Goal: Information Seeking & Learning: Learn about a topic

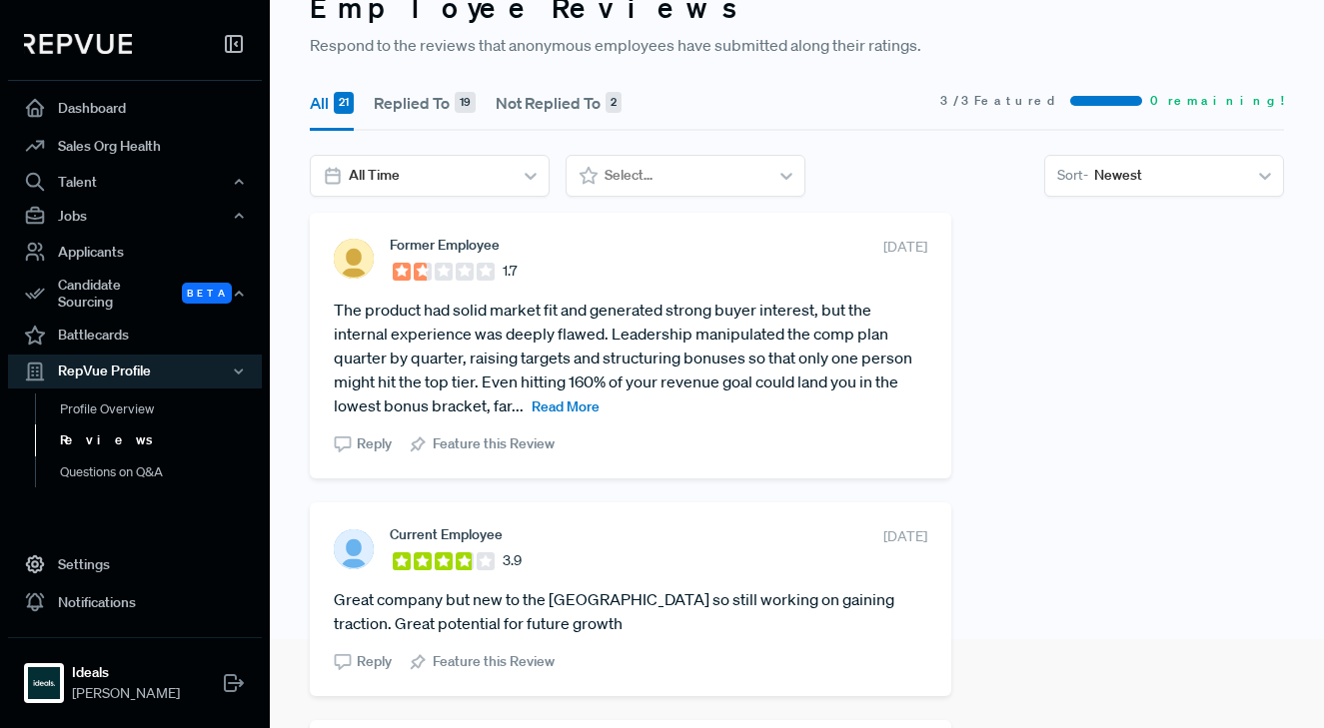
scroll to position [91, 0]
click at [573, 403] on span "Read More" at bounding box center [566, 405] width 68 height 18
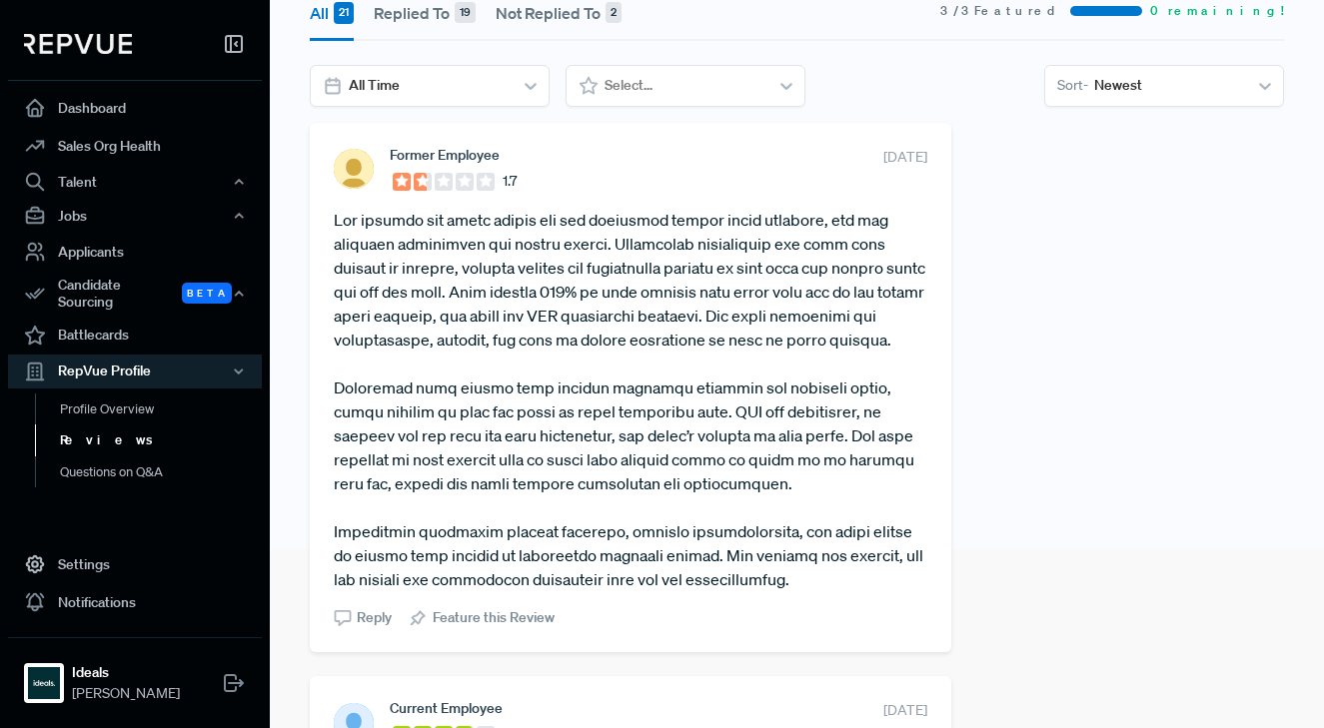
scroll to position [186, 0]
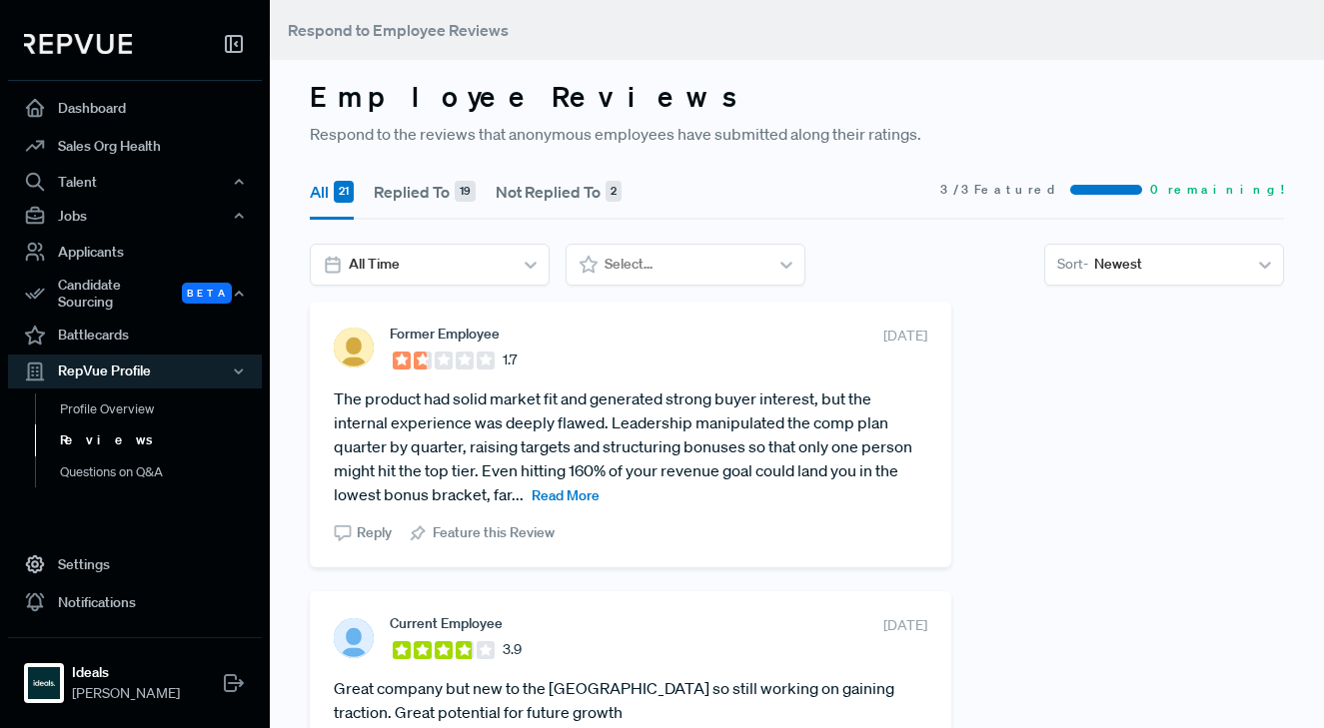
click at [558, 497] on span "Read More" at bounding box center [566, 496] width 68 height 18
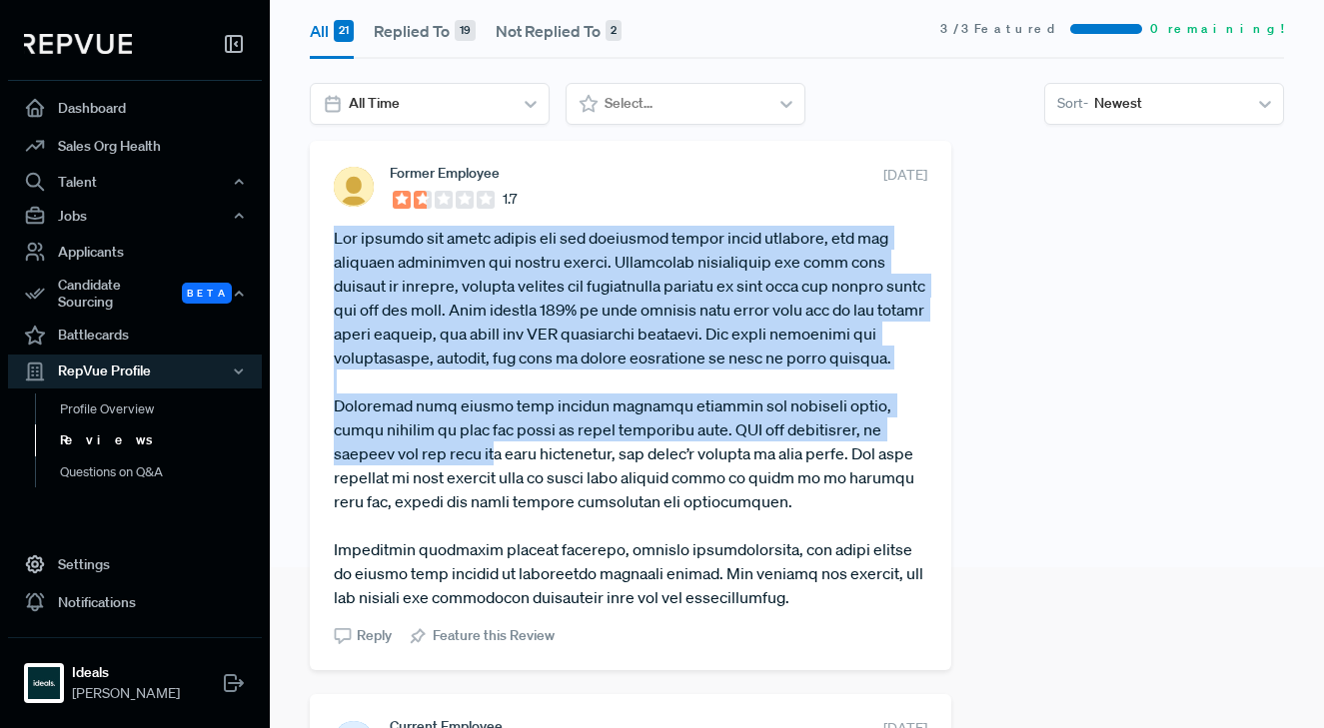
scroll to position [199, 0]
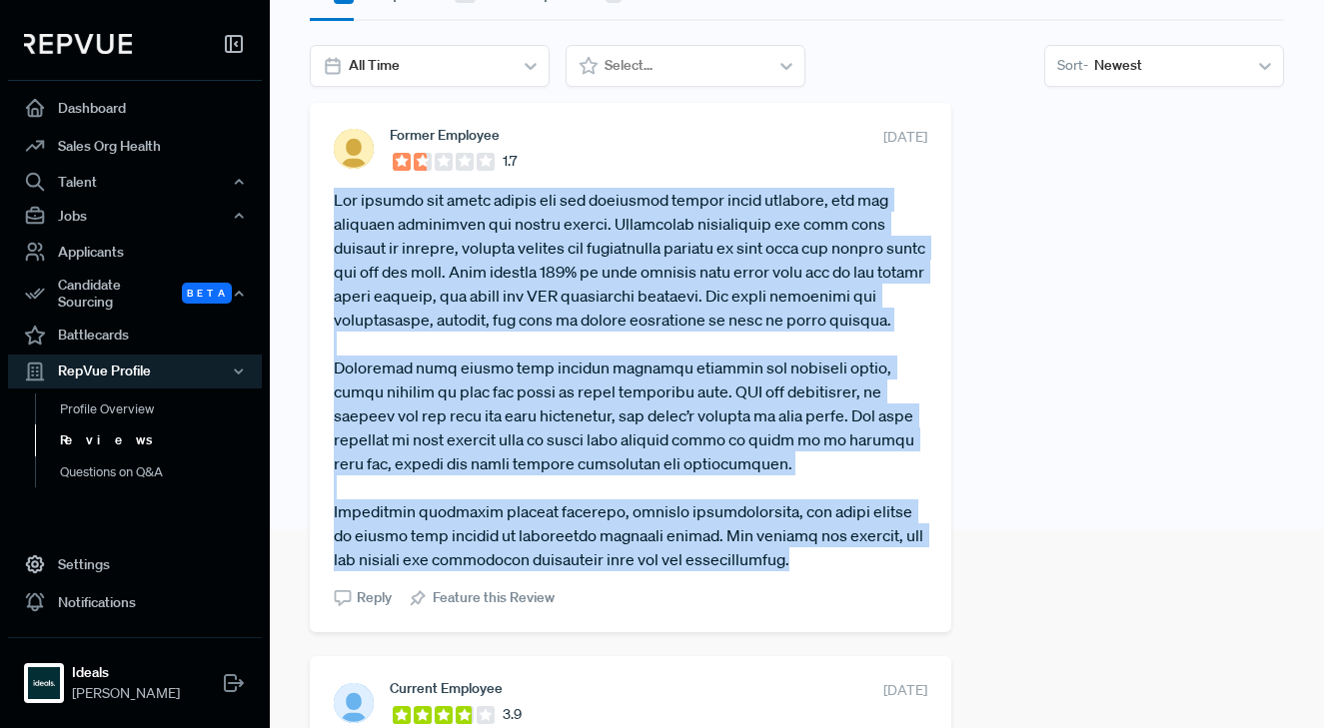
drag, startPoint x: 335, startPoint y: 402, endPoint x: 800, endPoint y: 559, distance: 491.4
click at [800, 559] on article at bounding box center [631, 380] width 594 height 384
copy article "Lor ipsumdo sit ametc adipis eli sed doeiusmod tempor incid utlabore, etd mag a…"
click at [390, 382] on article at bounding box center [631, 380] width 594 height 384
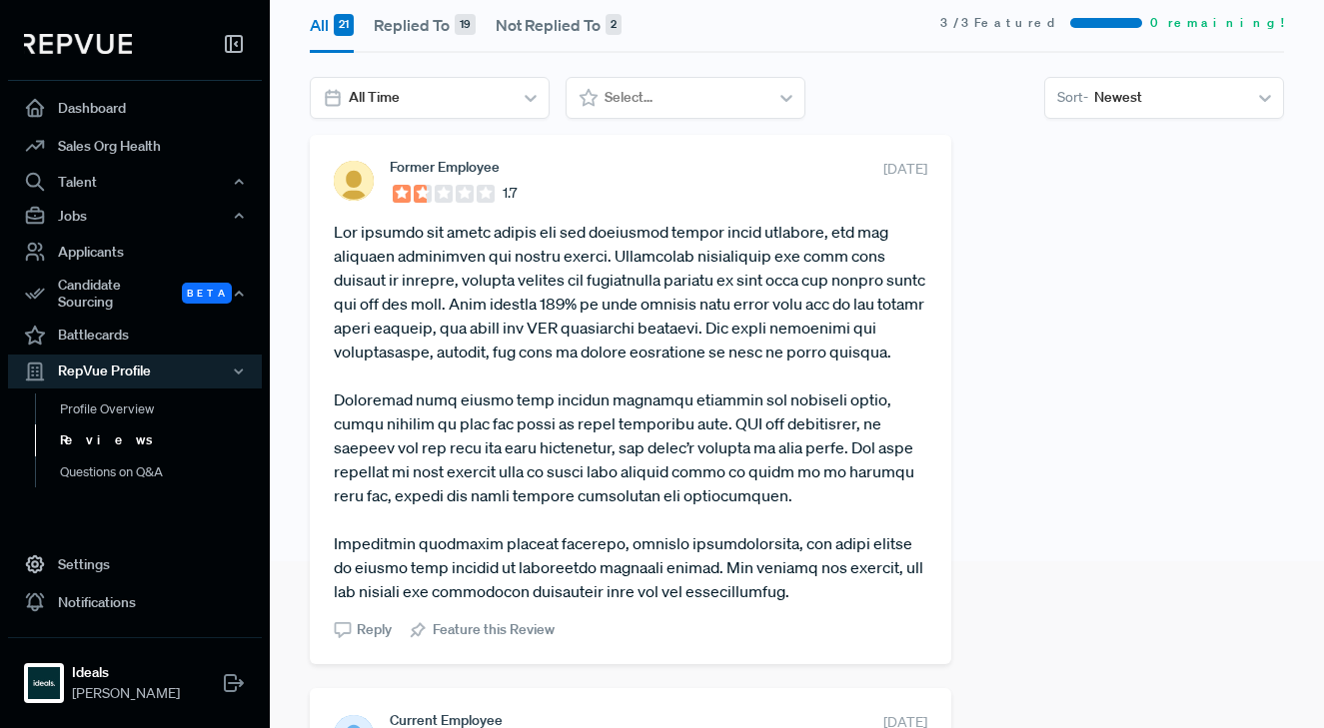
scroll to position [0, 0]
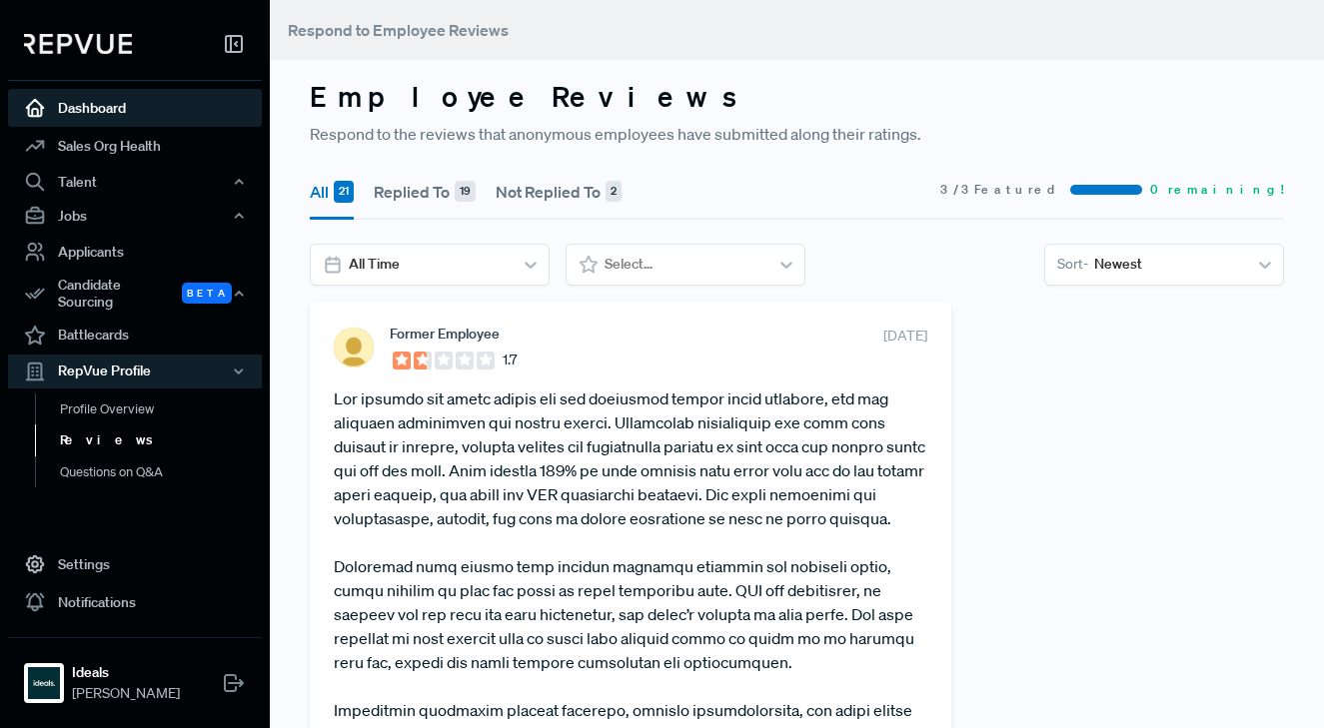
click at [109, 116] on link "Dashboard" at bounding box center [135, 108] width 254 height 38
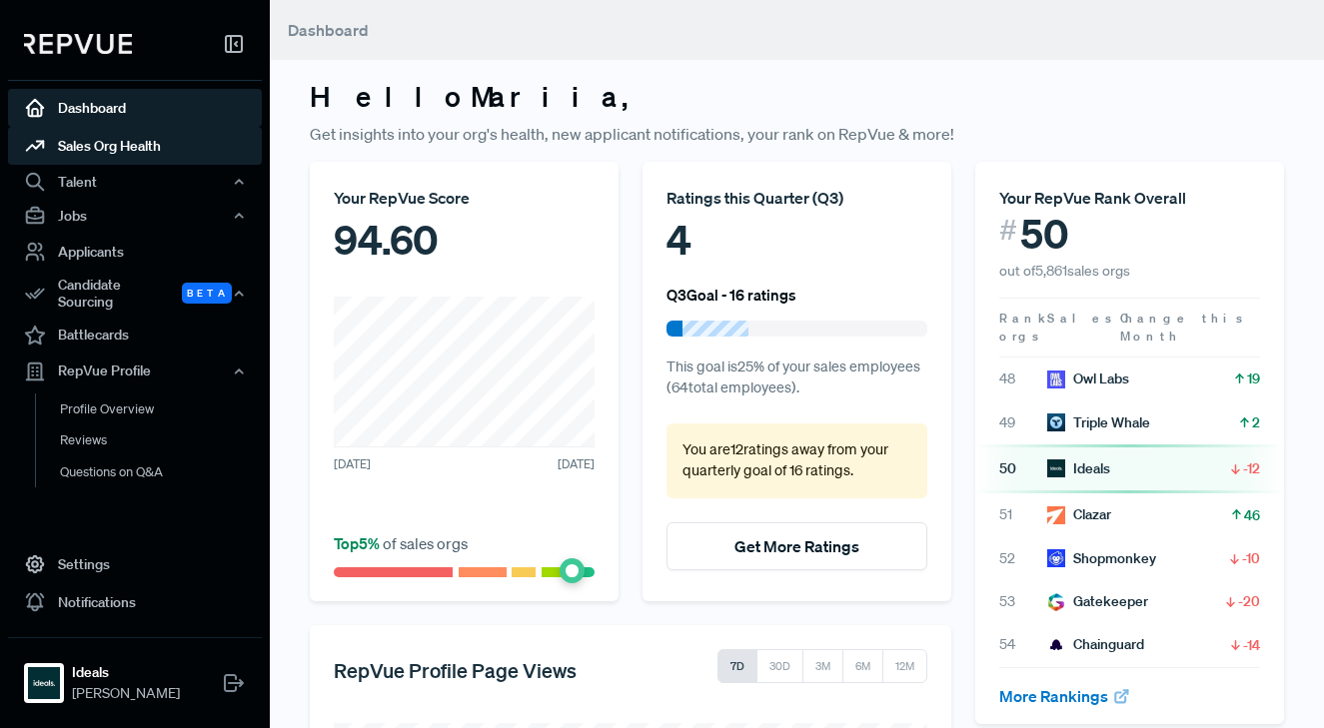
click at [102, 134] on link "Sales Org Health" at bounding box center [135, 146] width 254 height 38
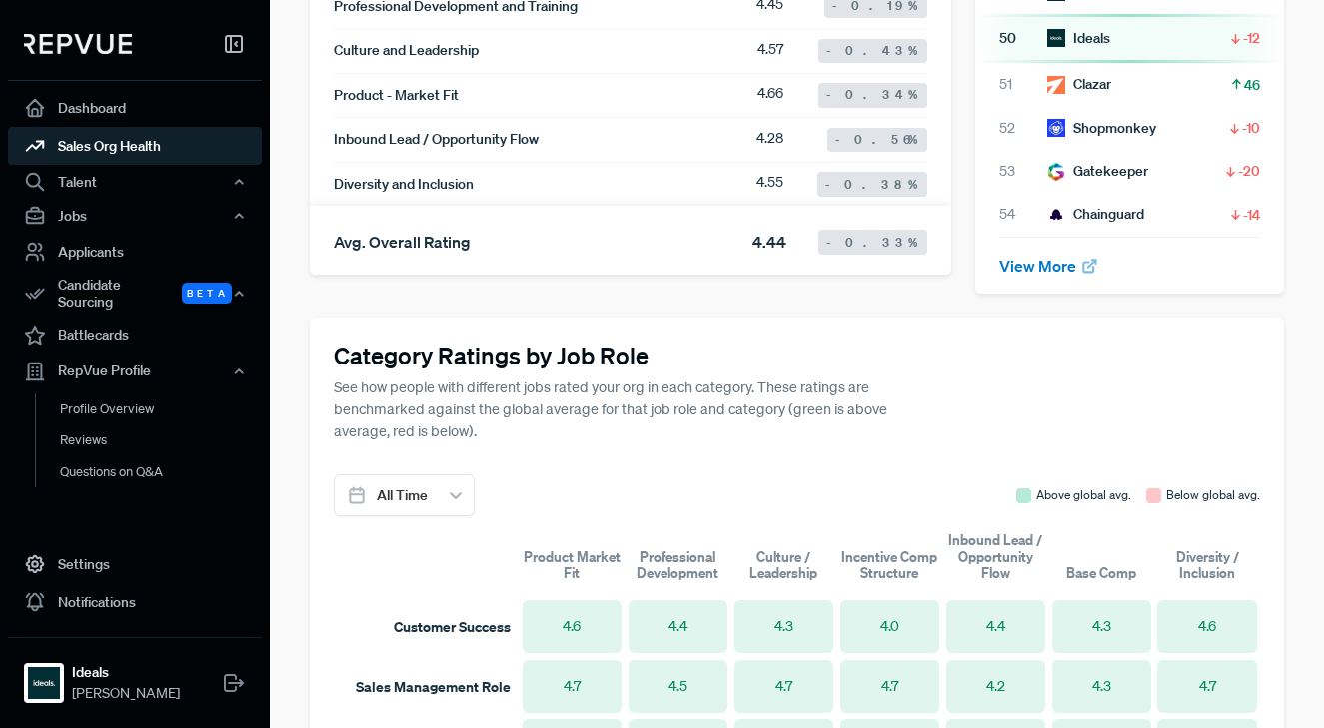
scroll to position [1130, 0]
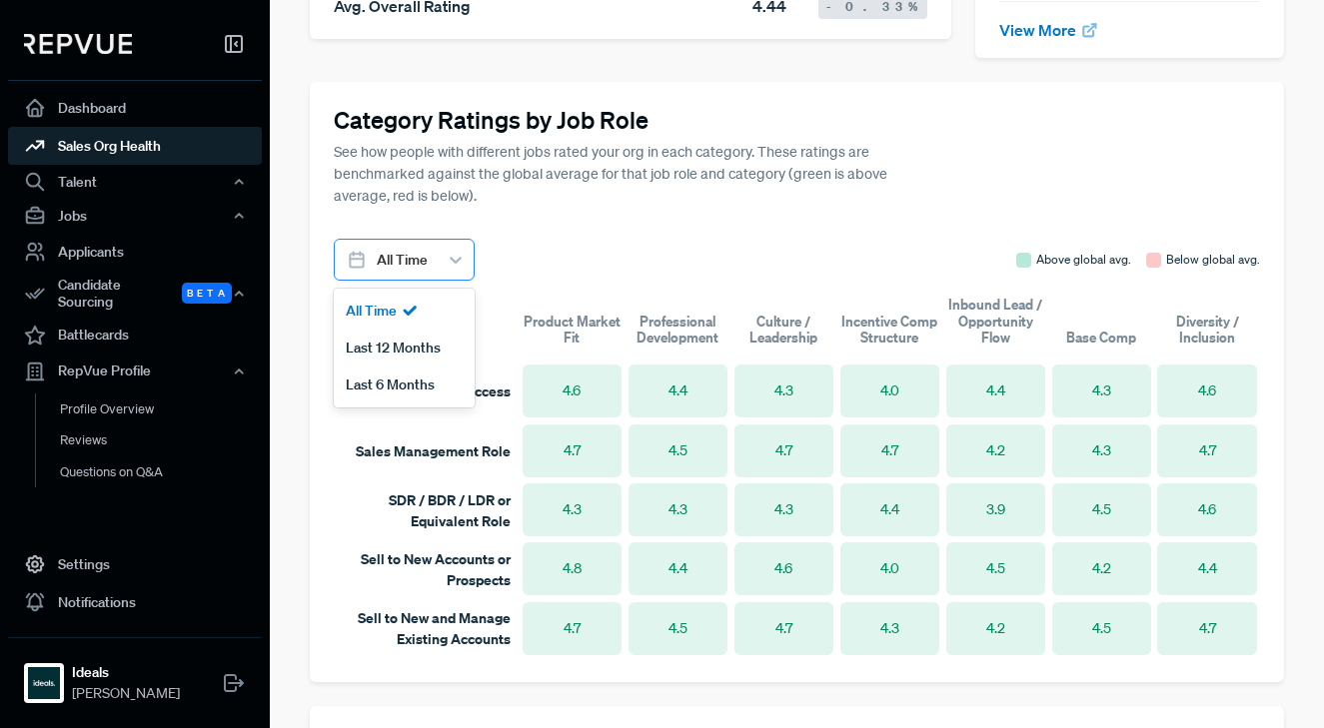
click at [440, 245] on div at bounding box center [456, 260] width 36 height 36
click at [402, 367] on div "Last 6 Months" at bounding box center [404, 385] width 141 height 37
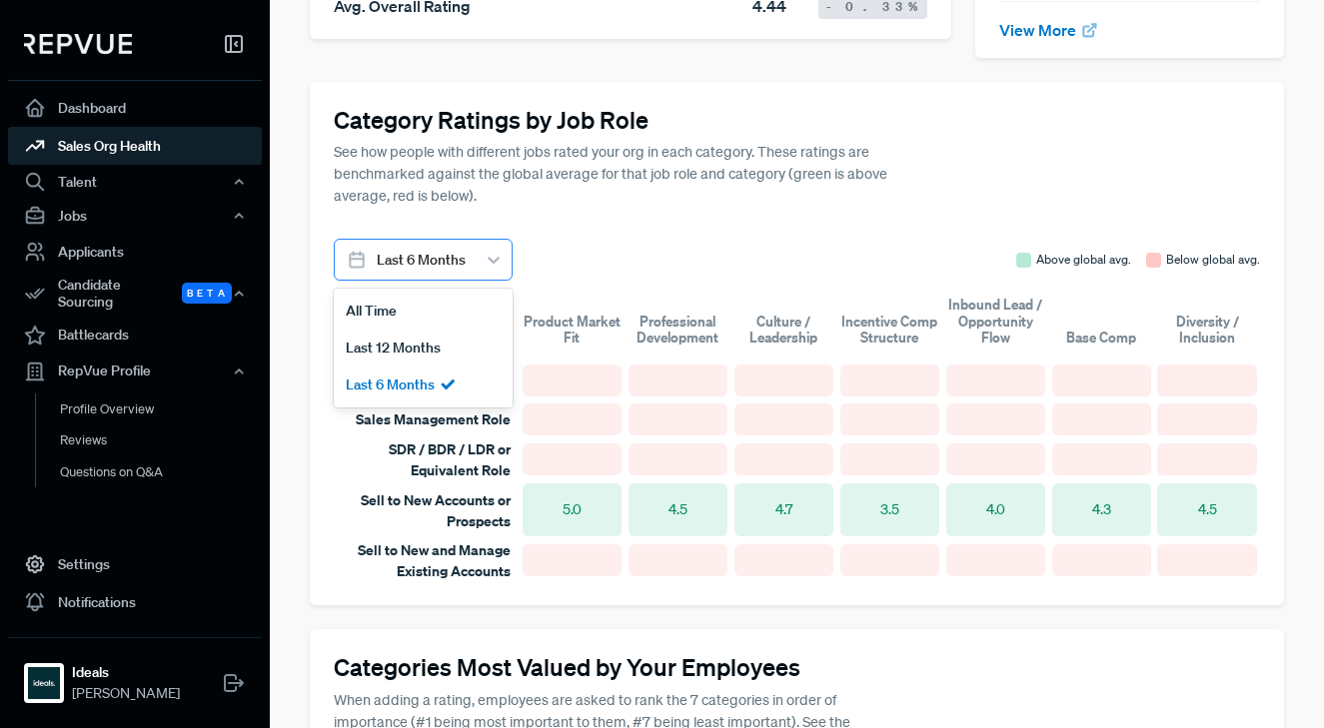
click at [481, 243] on div at bounding box center [494, 260] width 36 height 36
click at [433, 294] on div "All Time" at bounding box center [423, 311] width 179 height 37
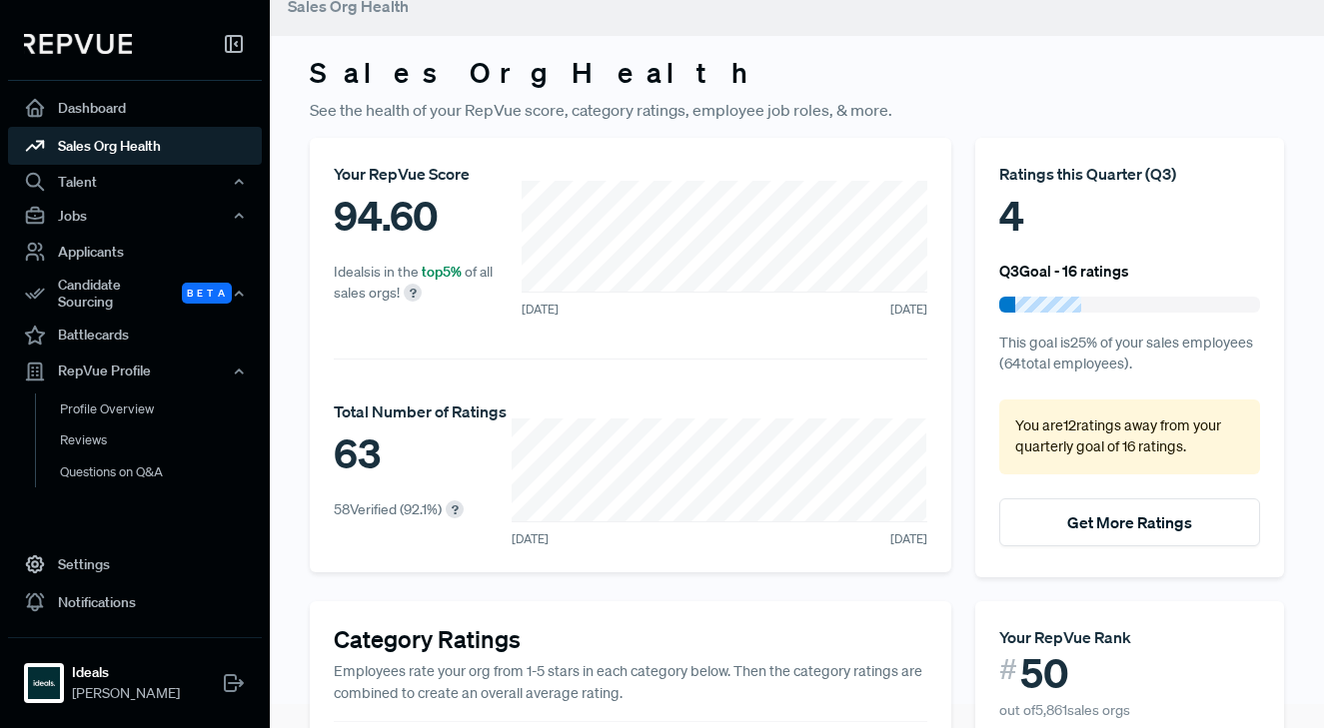
scroll to position [0, 0]
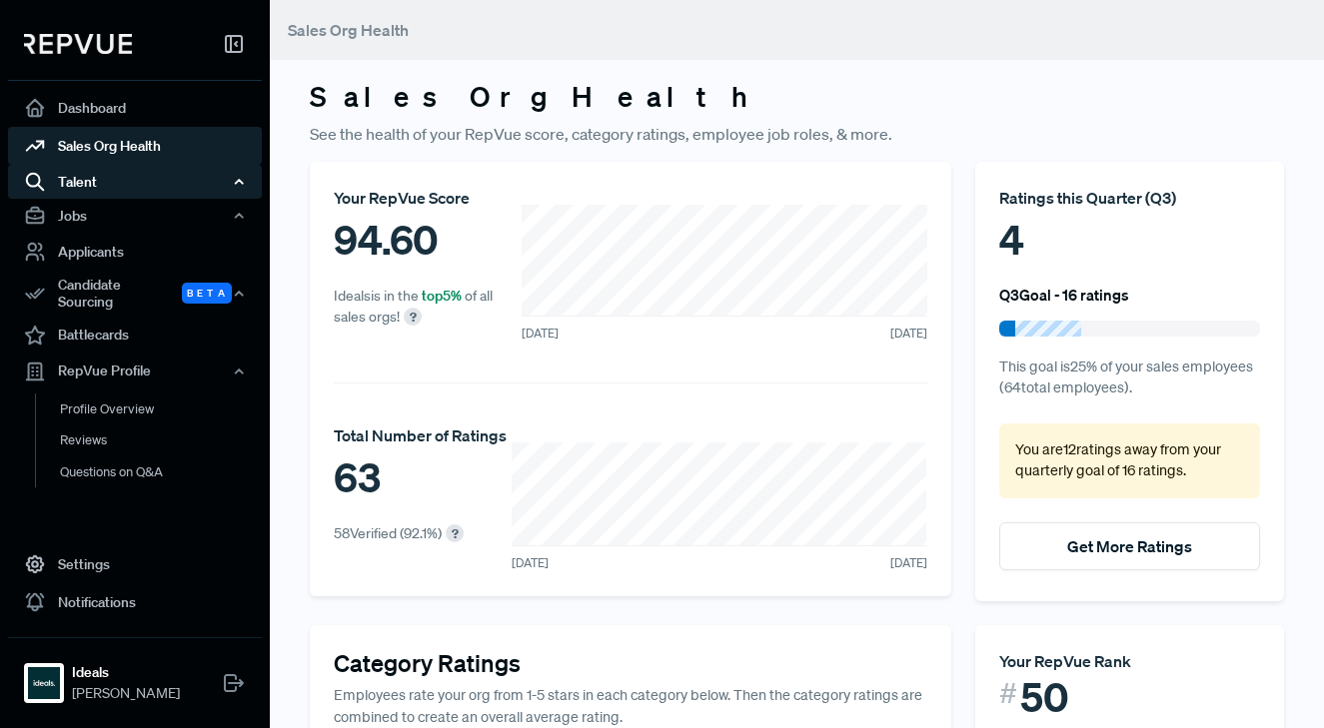
click at [97, 180] on div "Talent" at bounding box center [135, 182] width 254 height 34
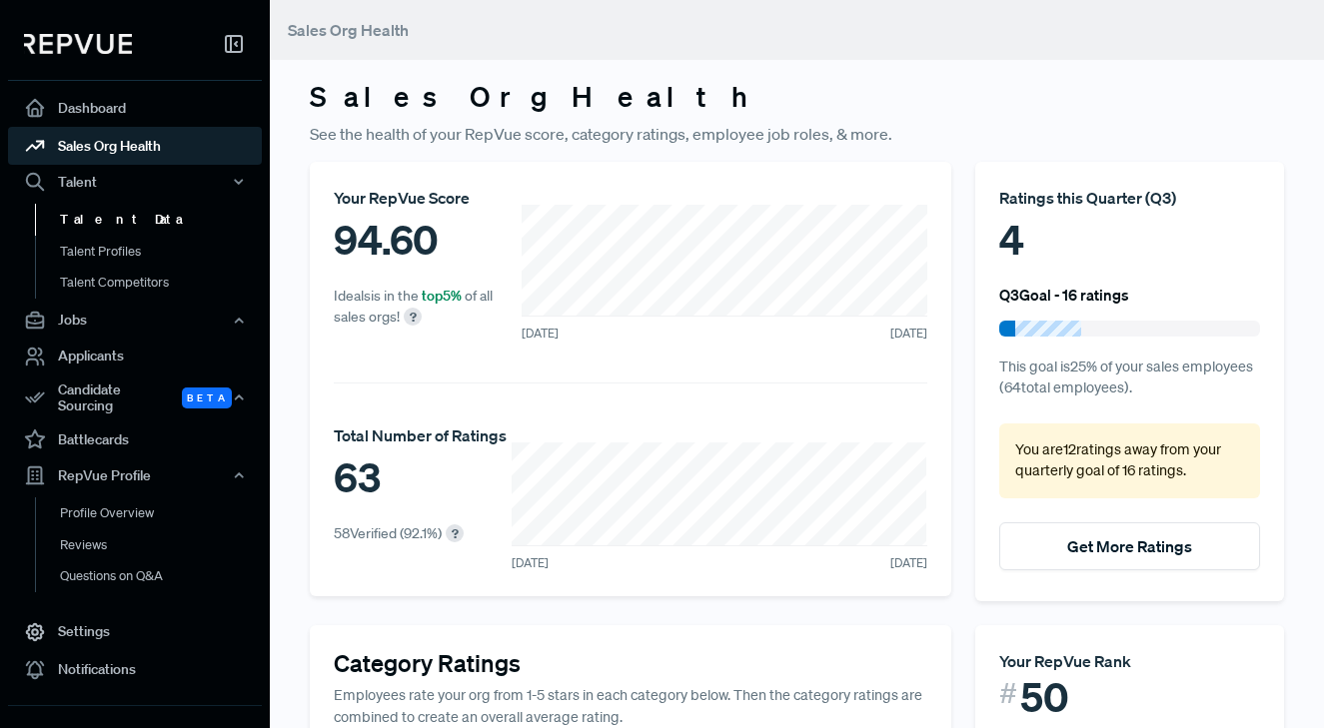
click at [107, 232] on link "Talent Data" at bounding box center [162, 220] width 254 height 32
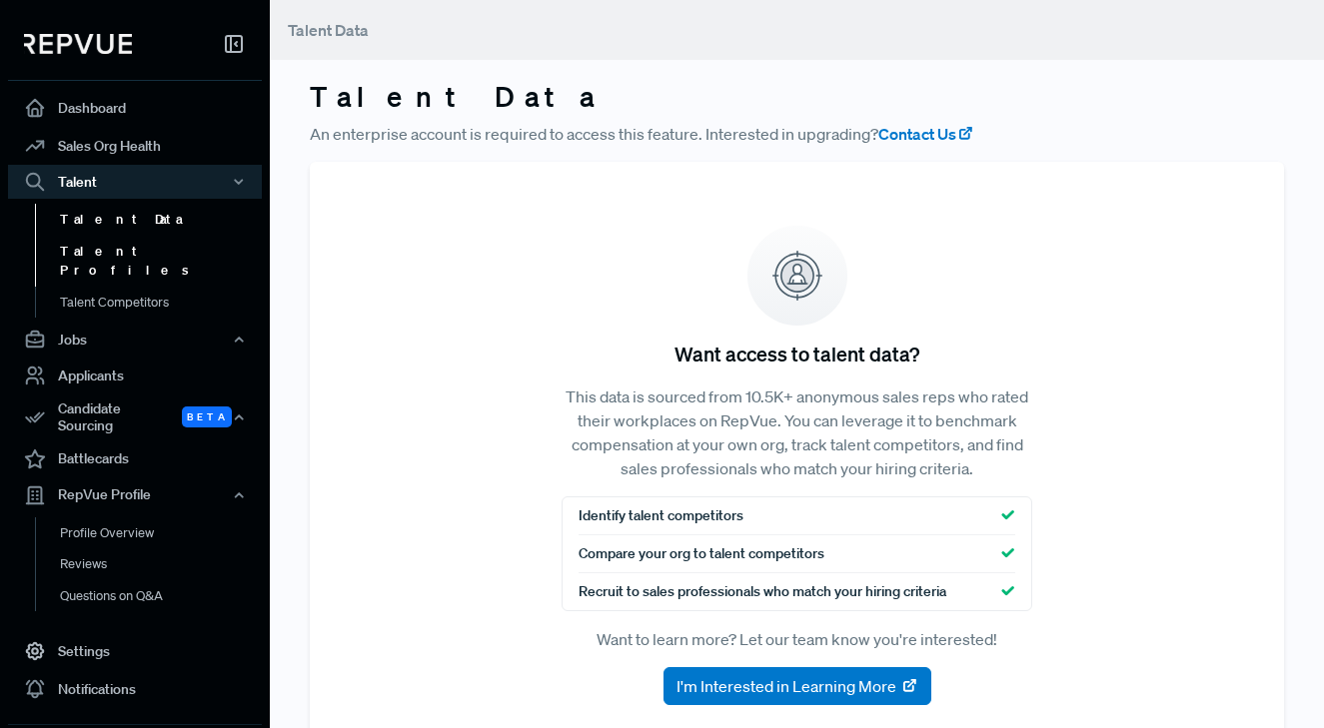
click at [116, 259] on link "Talent Profiles" at bounding box center [162, 261] width 254 height 51
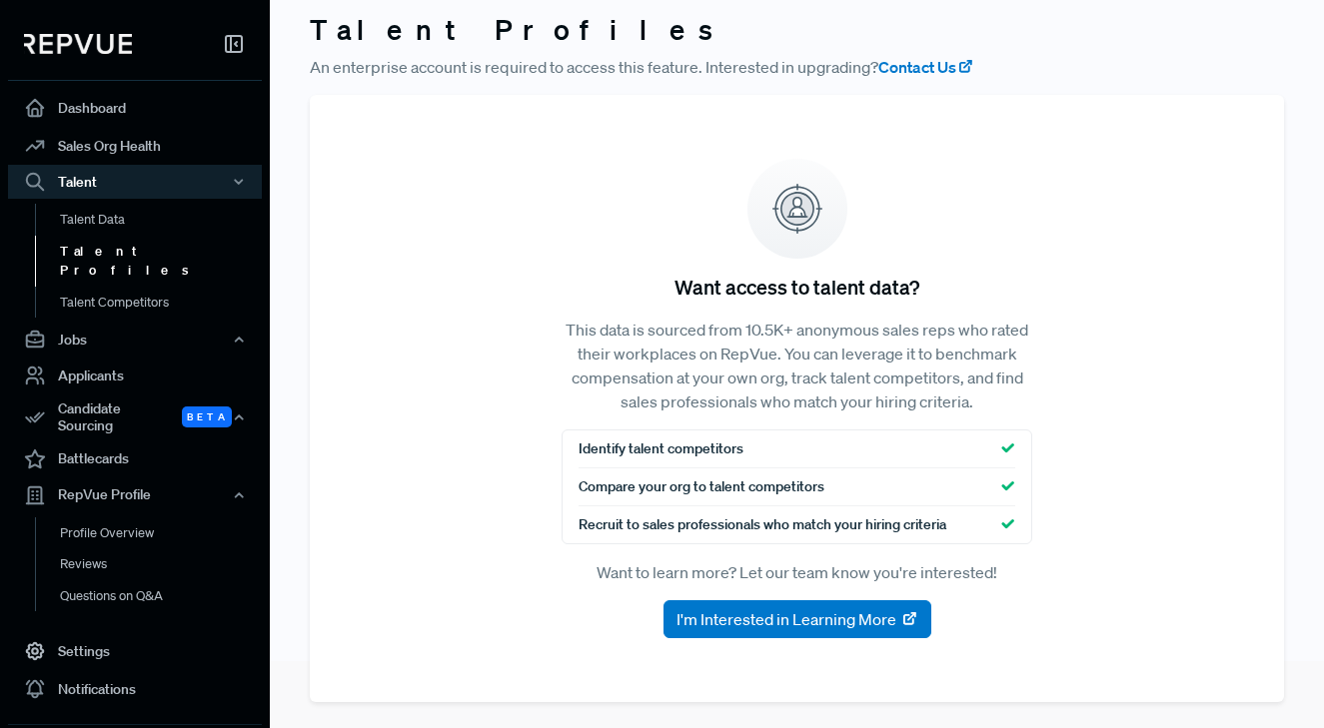
scroll to position [73, 0]
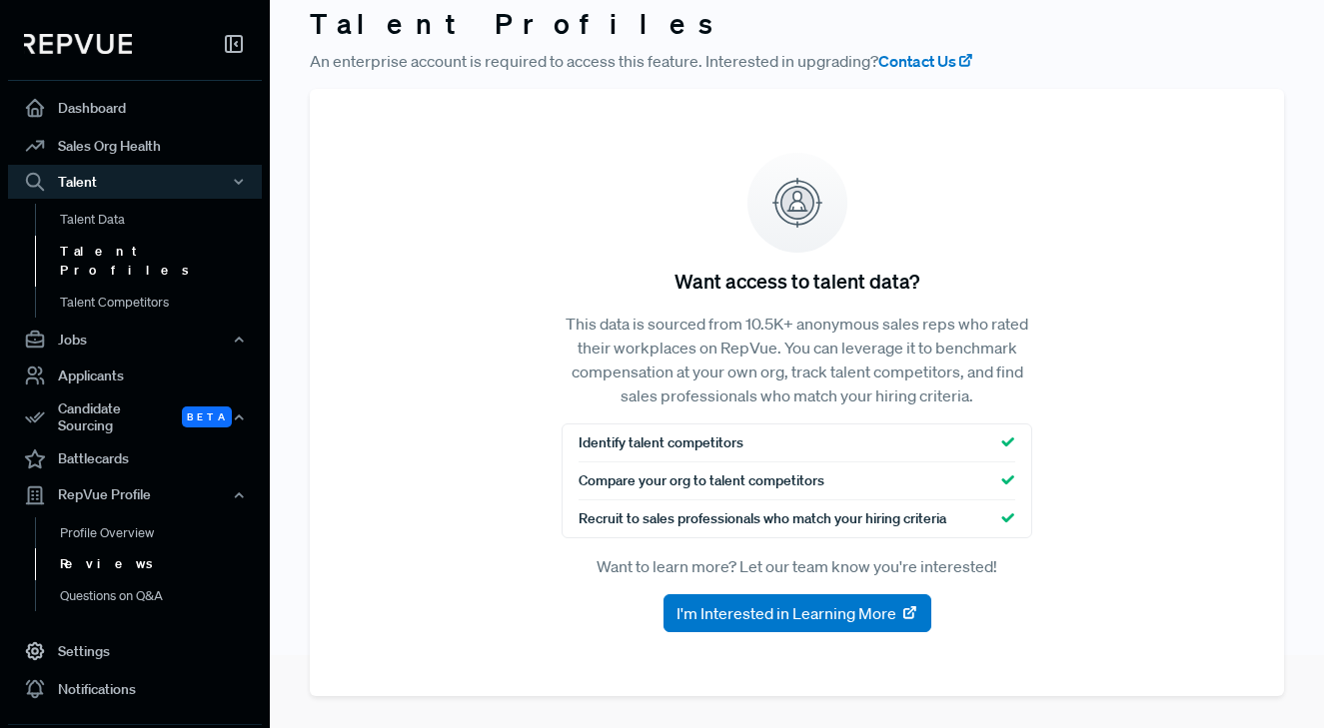
click at [92, 549] on link "Reviews" at bounding box center [162, 565] width 254 height 32
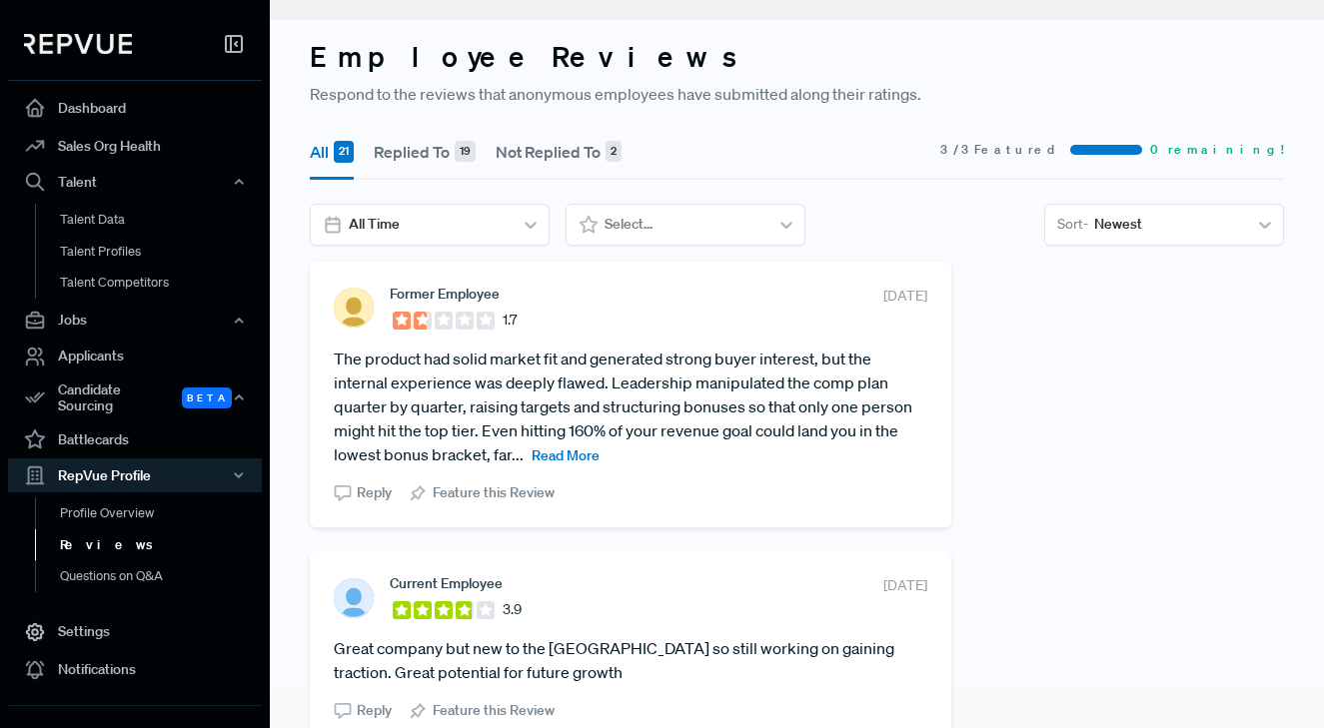
scroll to position [73, 0]
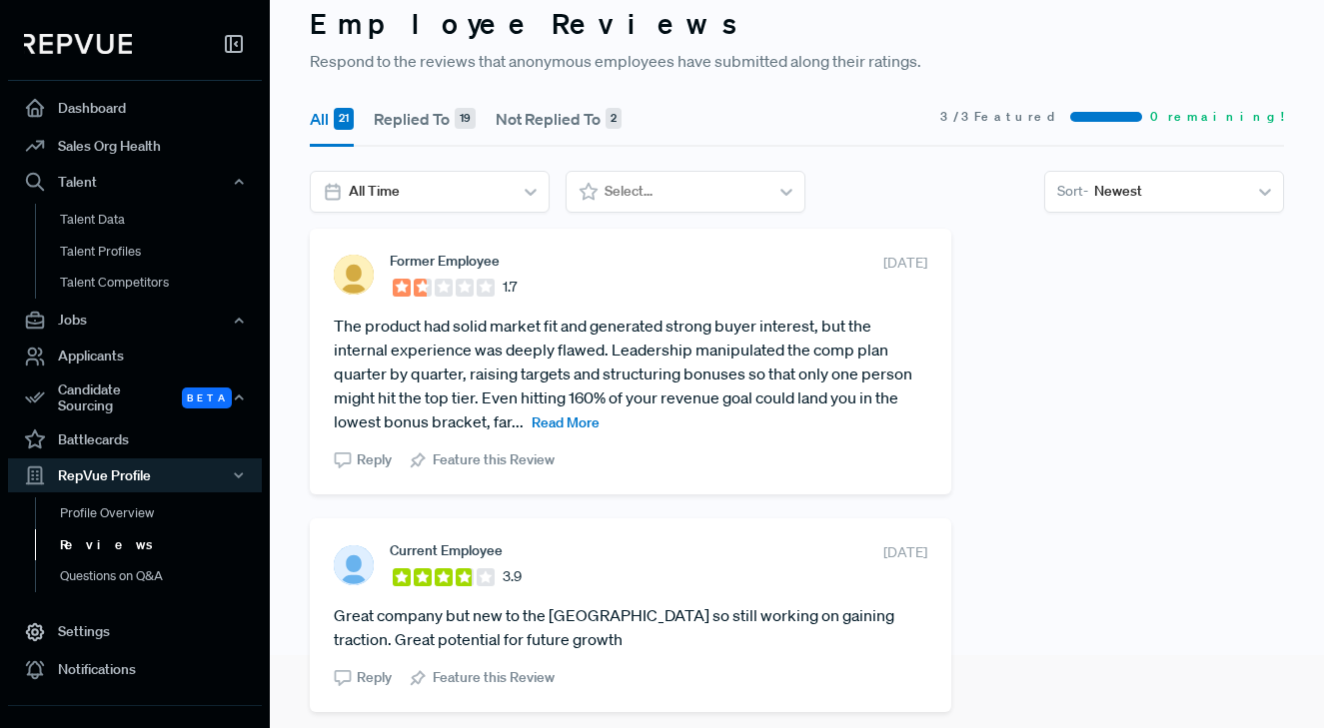
click at [586, 424] on span "Read More" at bounding box center [566, 423] width 68 height 18
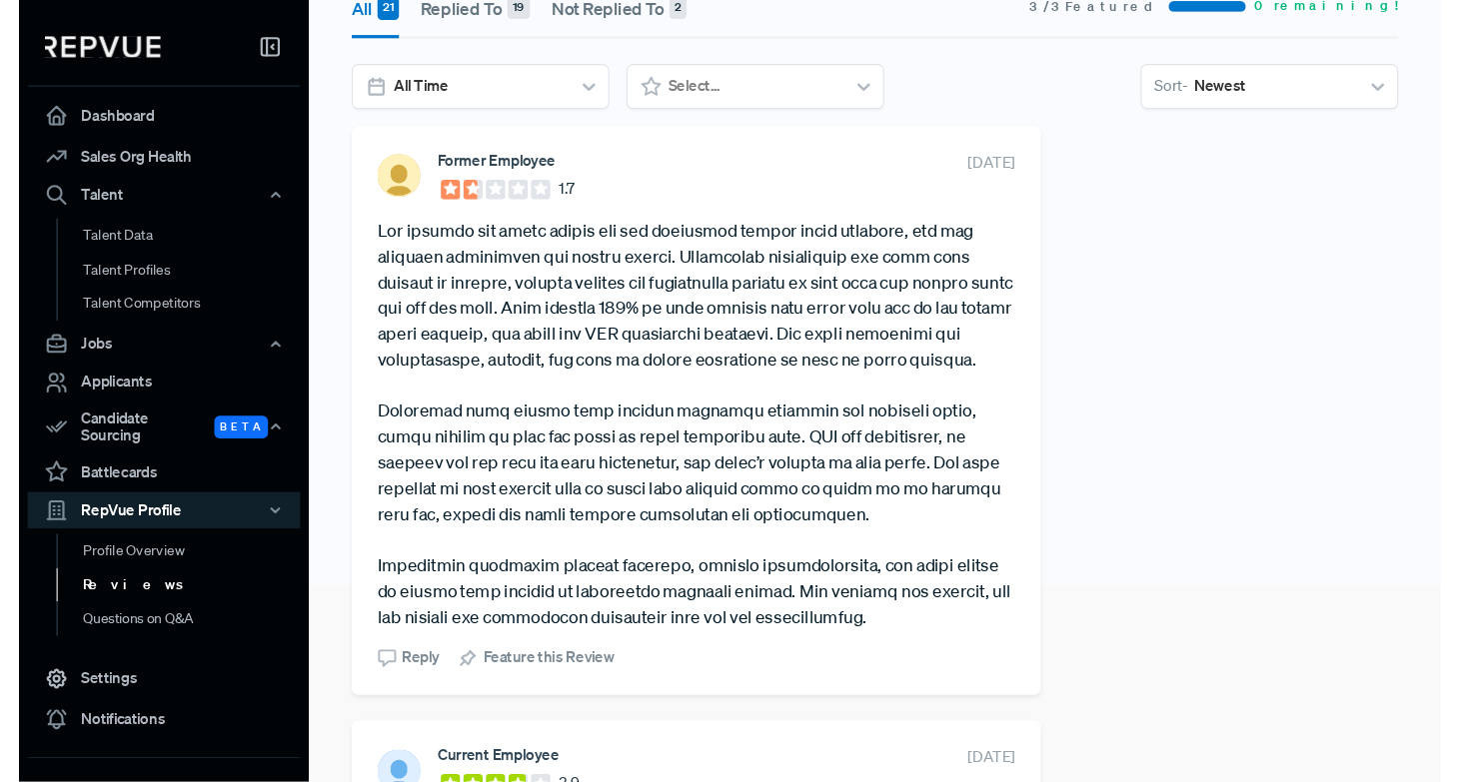
scroll to position [191, 0]
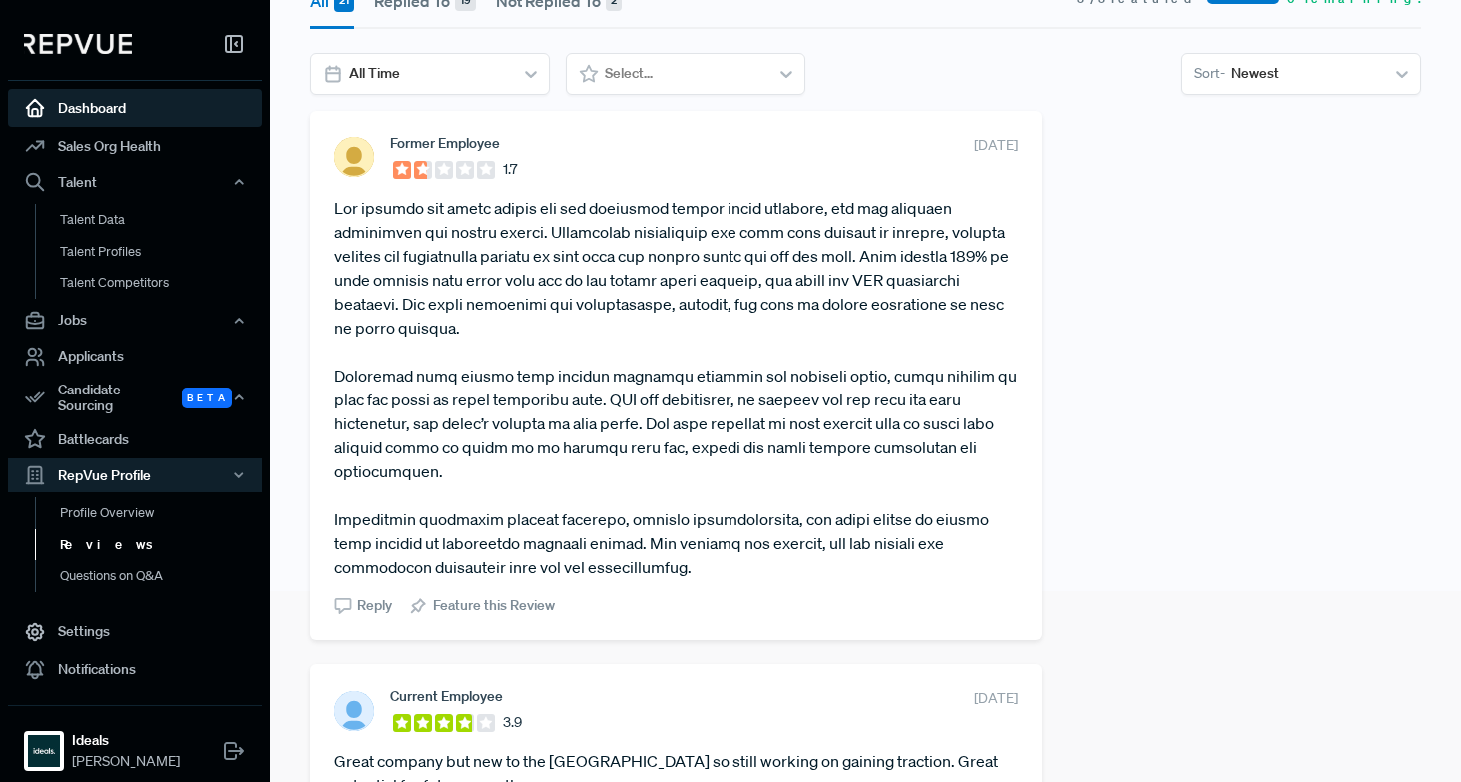
click at [103, 124] on link "Dashboard" at bounding box center [135, 108] width 254 height 38
